Goal: Find specific page/section: Find specific page/section

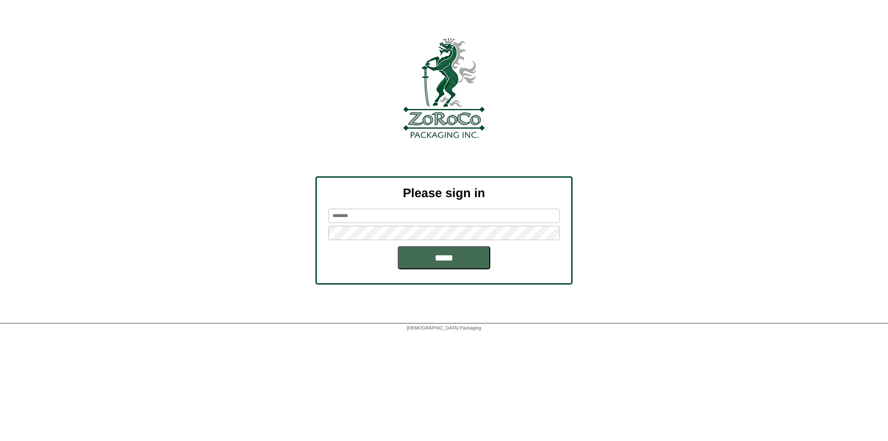
type input "********"
click at [440, 264] on input "*****" at bounding box center [444, 257] width 93 height 23
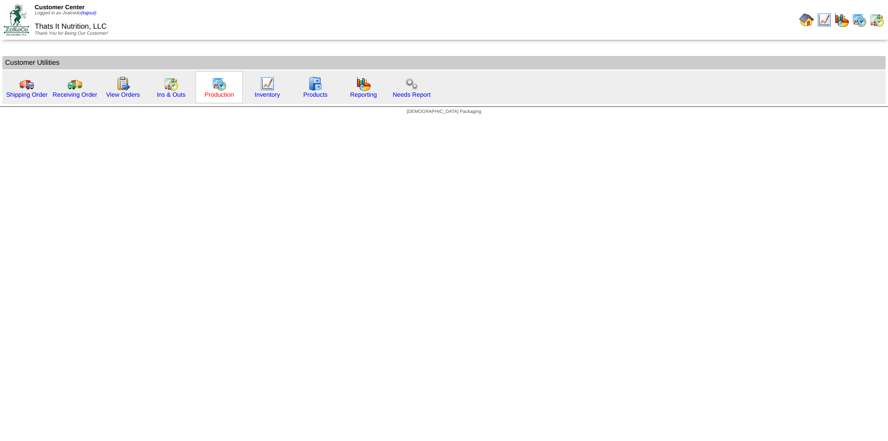
click at [217, 94] on link "Production" at bounding box center [219, 94] width 30 height 7
